Goal: Transaction & Acquisition: Obtain resource

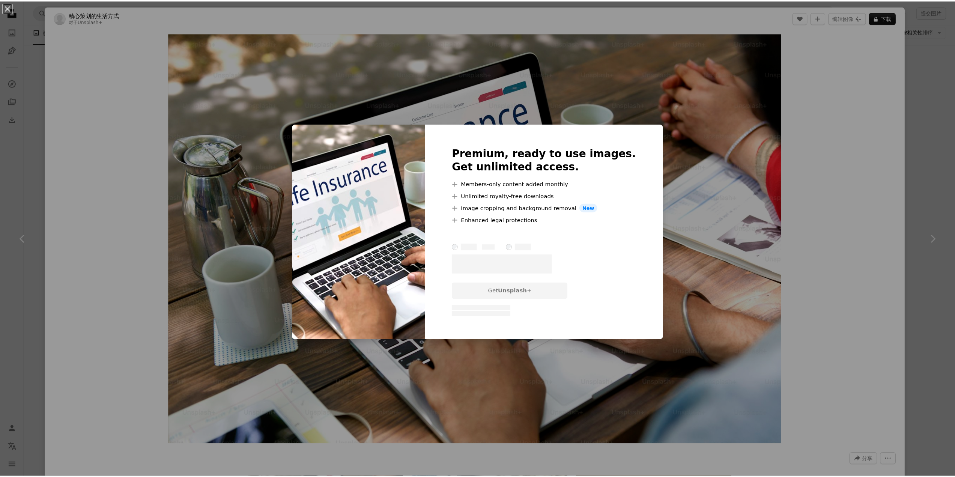
scroll to position [2288, 0]
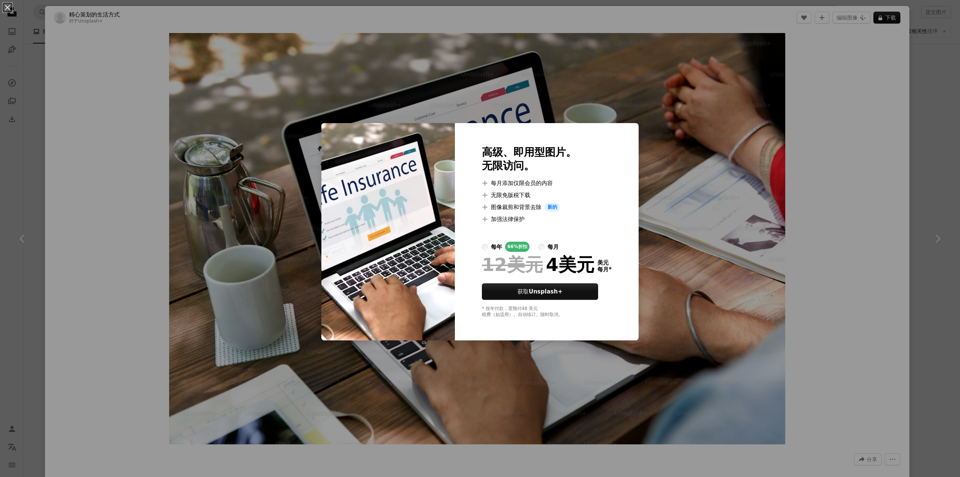
click at [654, 113] on div "An X shape 高级、即用型图片。 无限访问。 A plus sign 每月添加仅限会员的内容 A plus sign 无限免版税下载 A plus s…" at bounding box center [480, 238] width 960 height 477
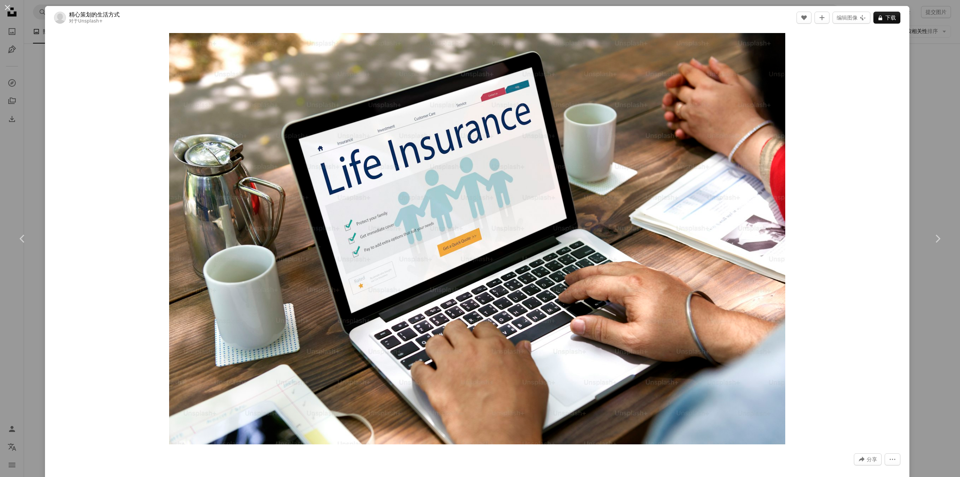
click at [912, 27] on div "An X shape Chevron left Chevron right 精心策划的生活方式 对于 Unsplash+ A heart A plus sig…" at bounding box center [480, 238] width 960 height 477
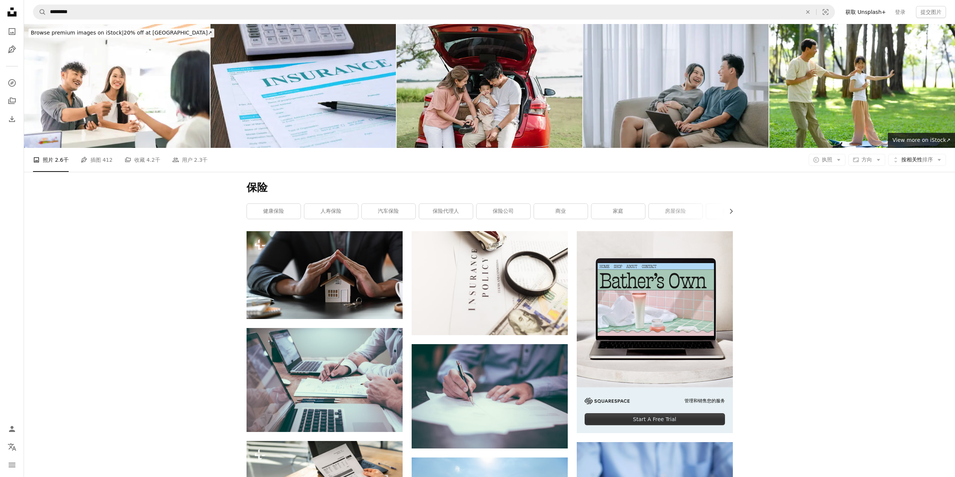
click at [737, 172] on div "保险 Chevron right 健康保险 人寿保险 汽车保险 保险代理人 保险公司 商业 家庭 房屋保险 旅行保险 金融 健康 伞" at bounding box center [489, 201] width 504 height 59
click at [731, 209] on icon "button" at bounding box center [731, 211] width 3 height 5
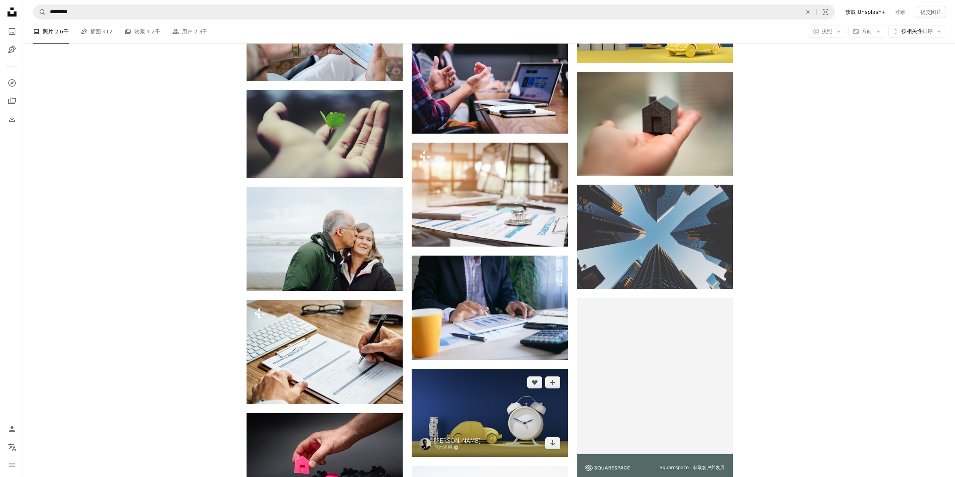
scroll to position [2213, 0]
